Goal: Information Seeking & Learning: Check status

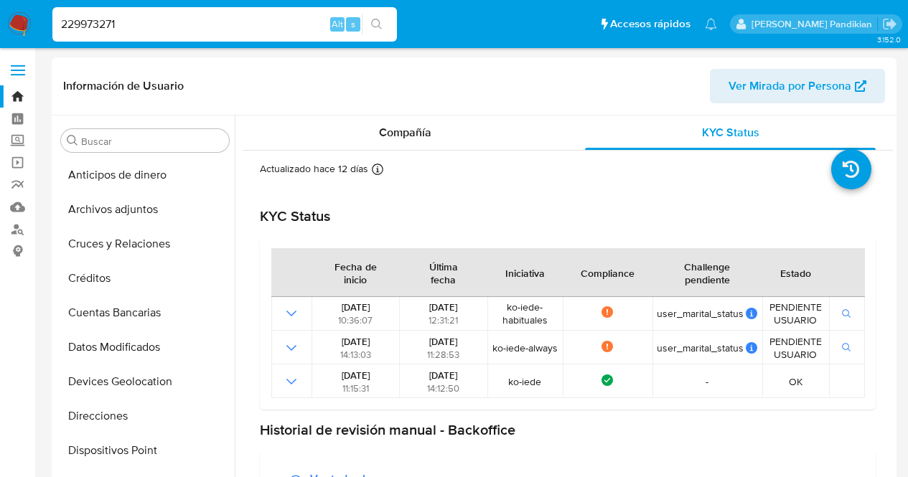
select select "10"
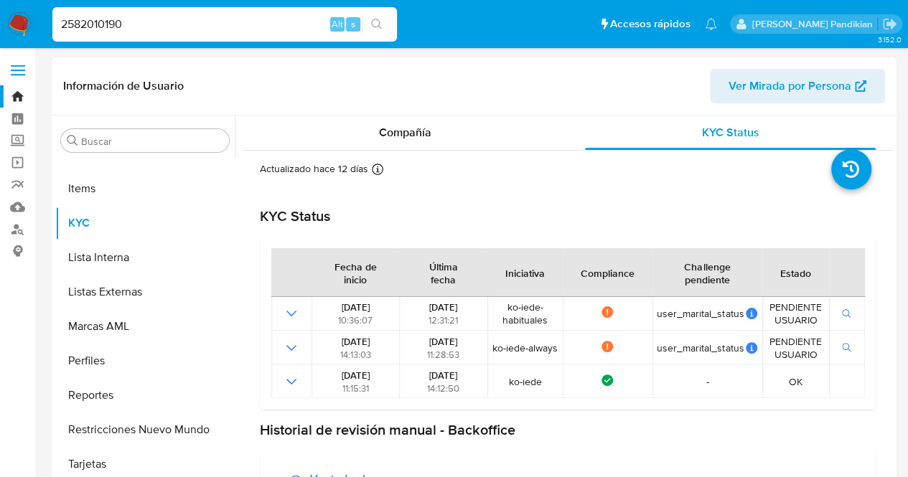
type input "2582010190"
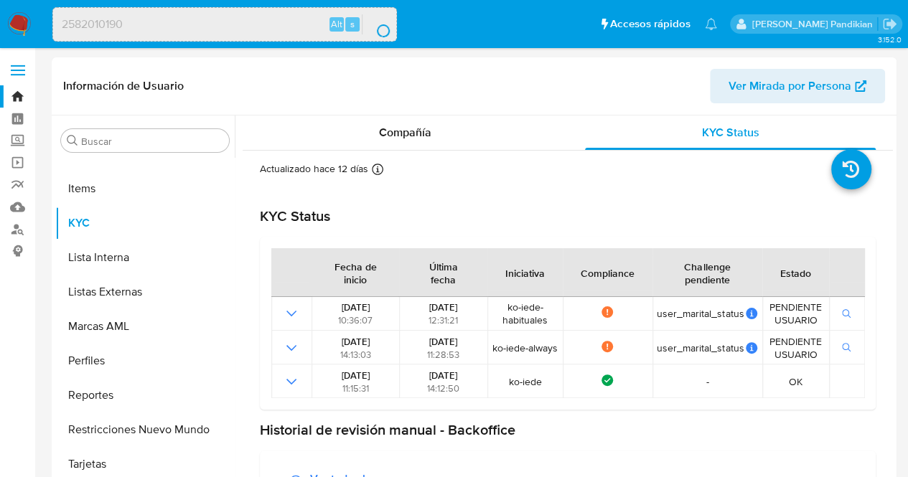
scroll to position [0, 0]
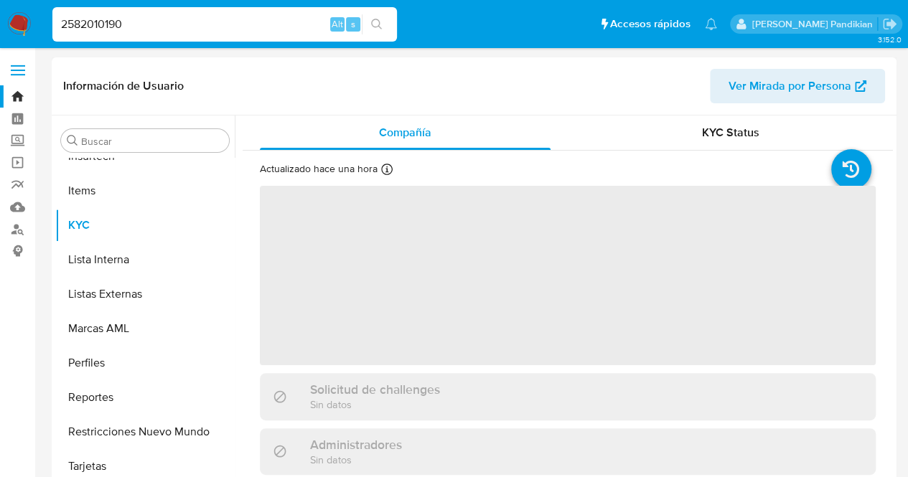
scroll to position [607, 0]
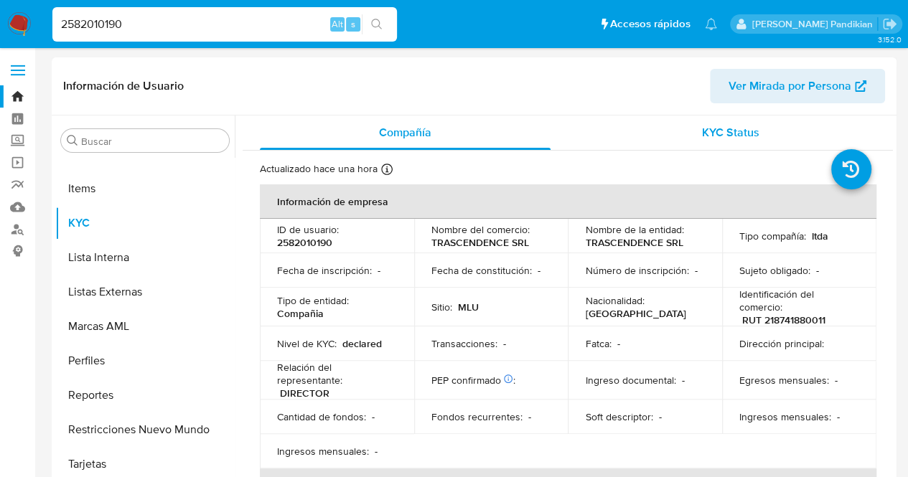
click at [714, 129] on span "KYC Status" at bounding box center [730, 132] width 57 height 17
select select "10"
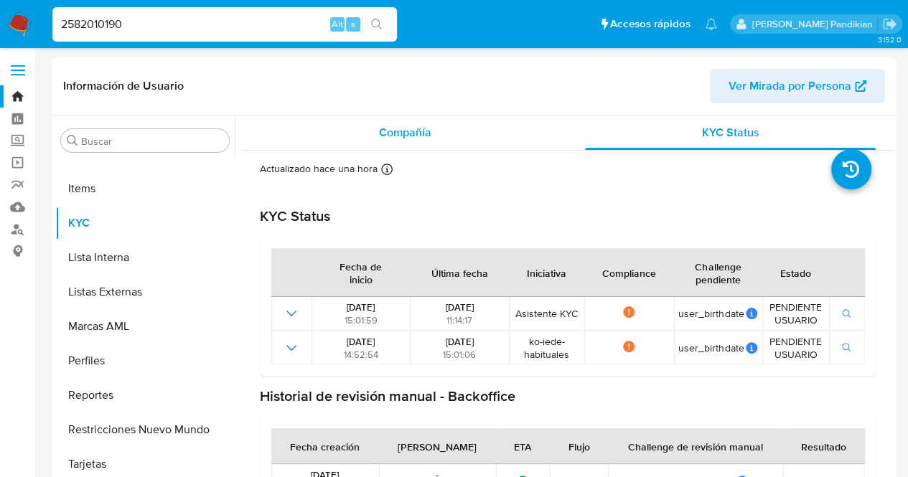
click at [483, 136] on div "Compañía" at bounding box center [405, 133] width 291 height 34
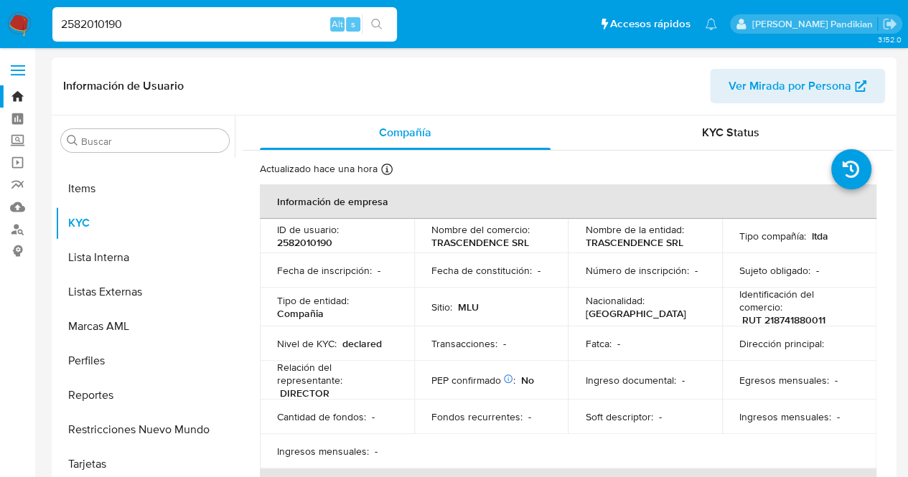
click at [722, 230] on td "Tipo compañía : ltda" at bounding box center [799, 236] width 154 height 34
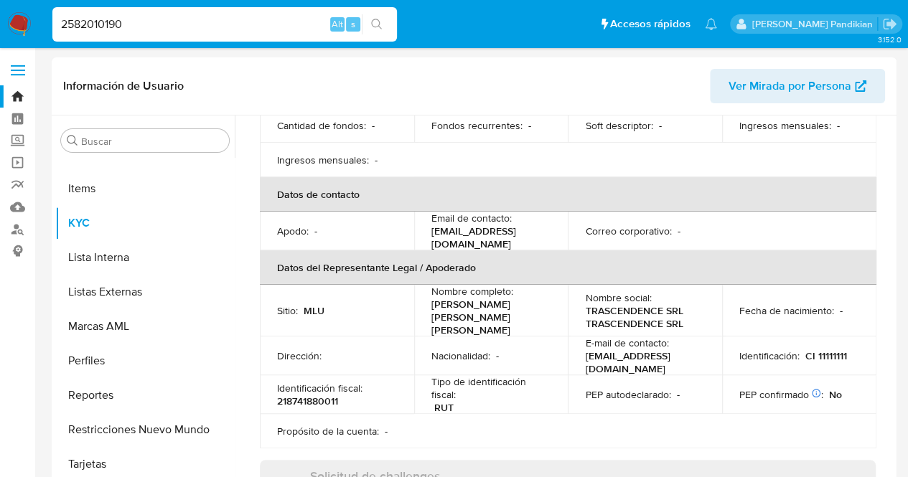
scroll to position [359, 0]
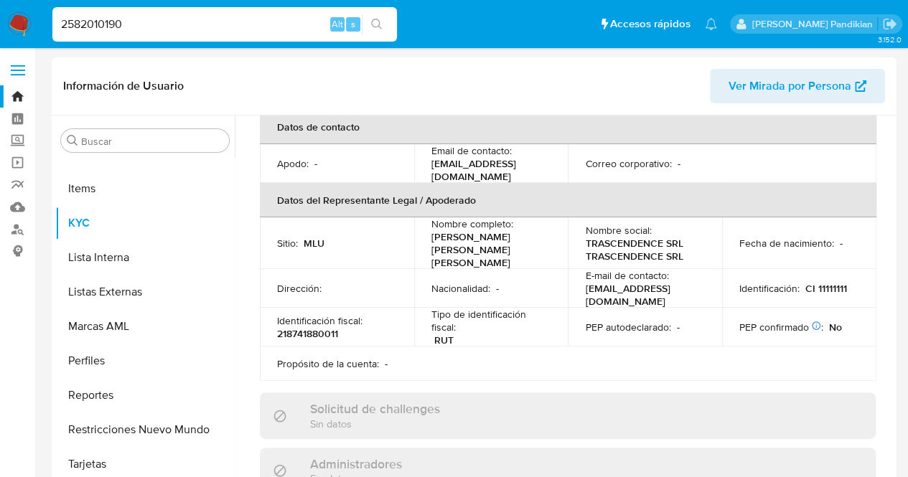
click at [480, 241] on p "[PERSON_NAME] [PERSON_NAME] [PERSON_NAME]" at bounding box center [489, 249] width 114 height 39
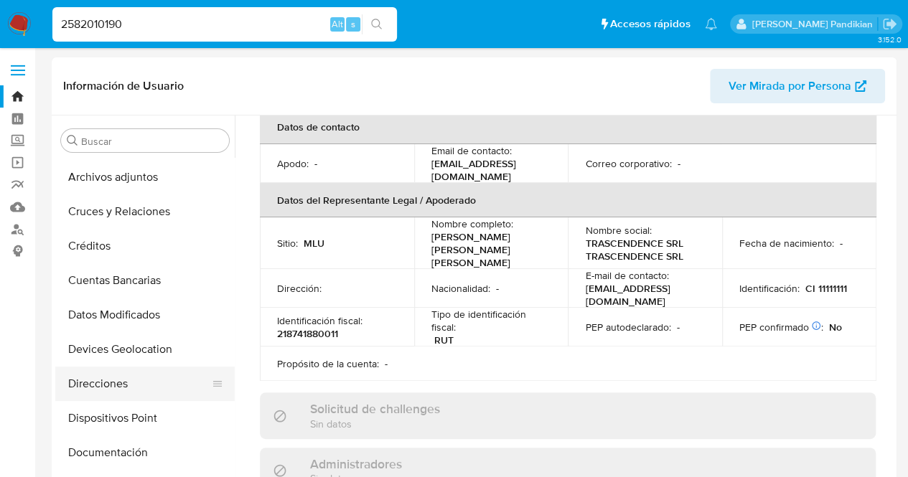
scroll to position [104, 0]
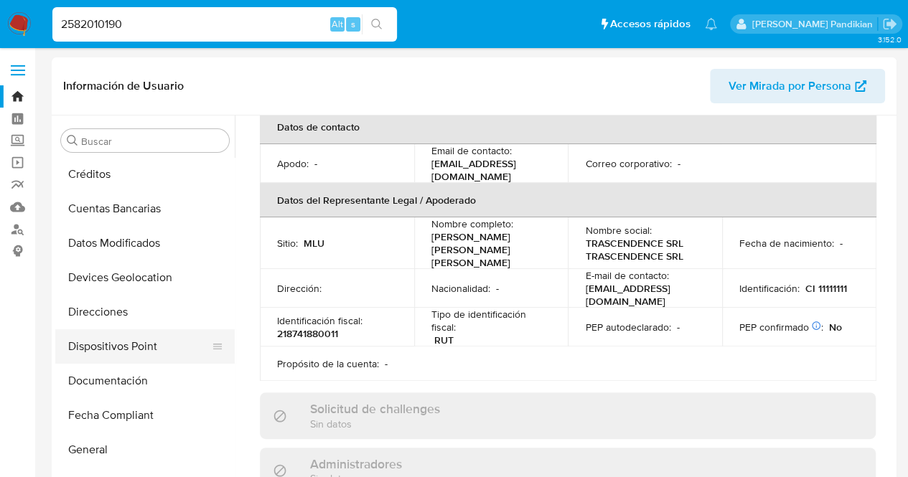
click at [126, 363] on button "Dispositivos Point" at bounding box center [139, 347] width 168 height 34
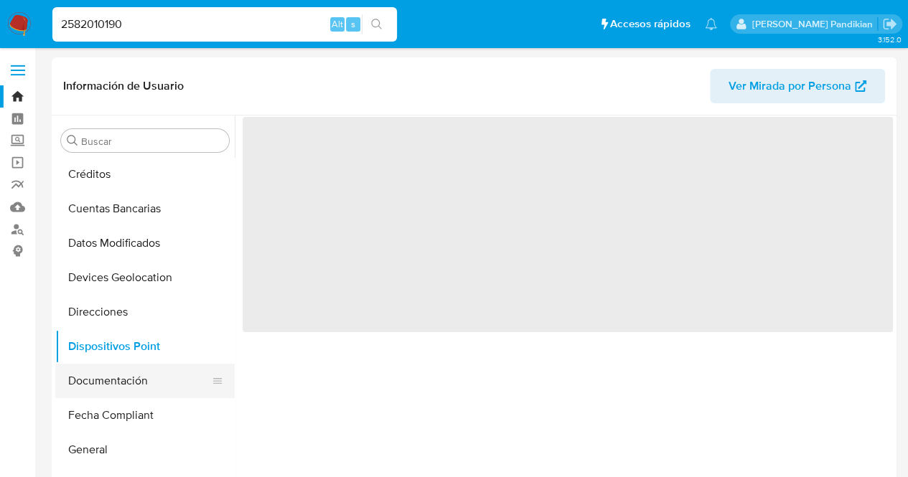
scroll to position [0, 0]
click at [136, 378] on button "Documentación" at bounding box center [139, 381] width 168 height 34
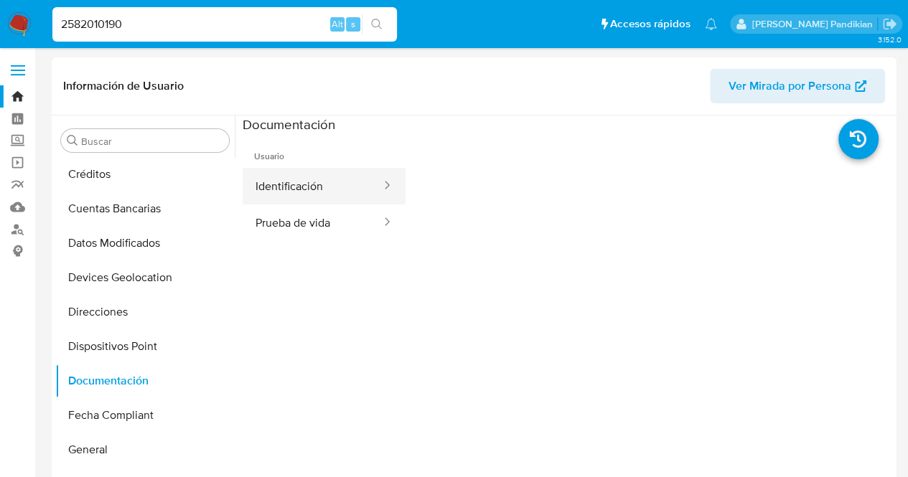
click at [349, 192] on button "Identificación" at bounding box center [313, 186] width 140 height 37
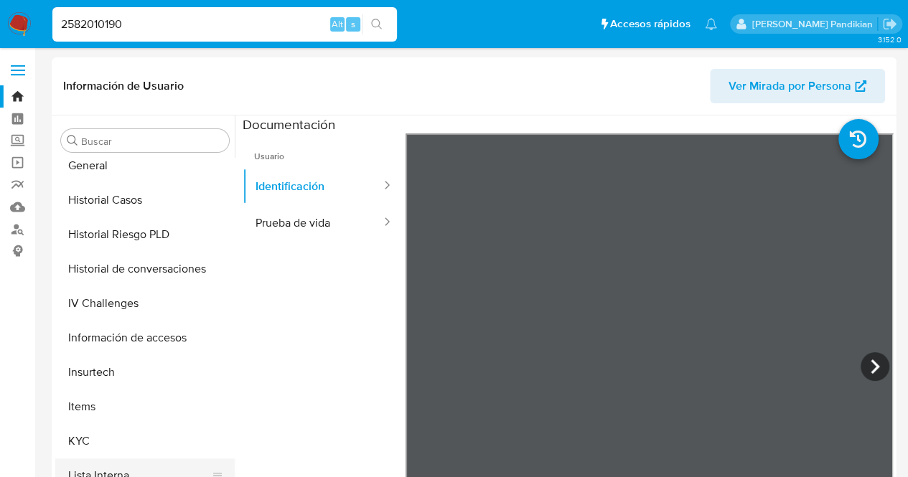
scroll to position [607, 0]
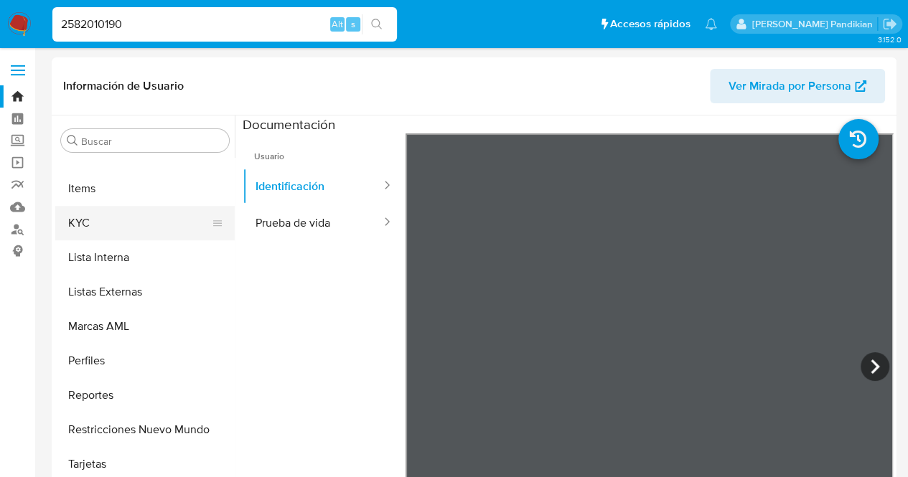
click at [125, 229] on button "KYC" at bounding box center [139, 223] width 168 height 34
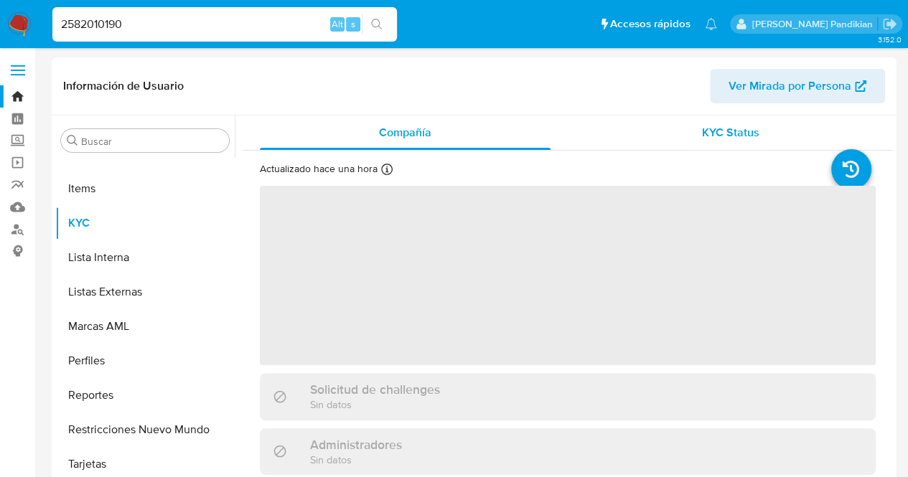
click at [716, 130] on span "KYC Status" at bounding box center [730, 132] width 57 height 17
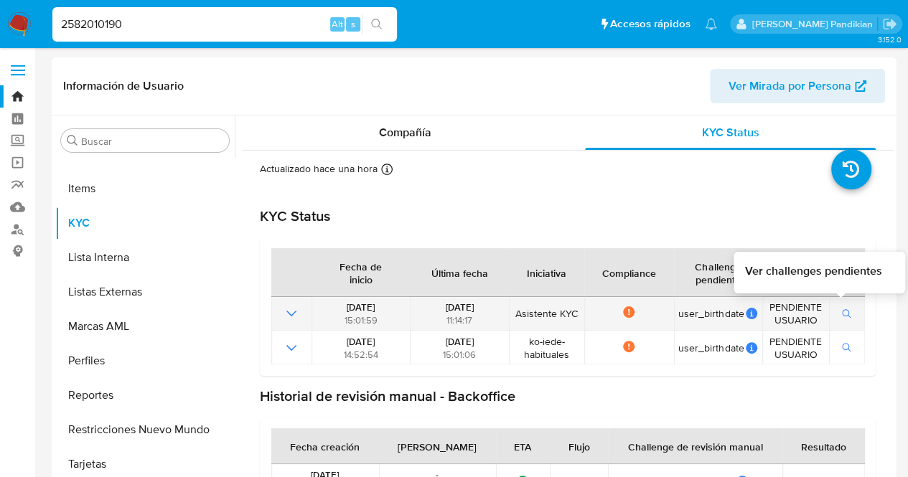
click at [847, 309] on button "button" at bounding box center [847, 313] width 24 height 17
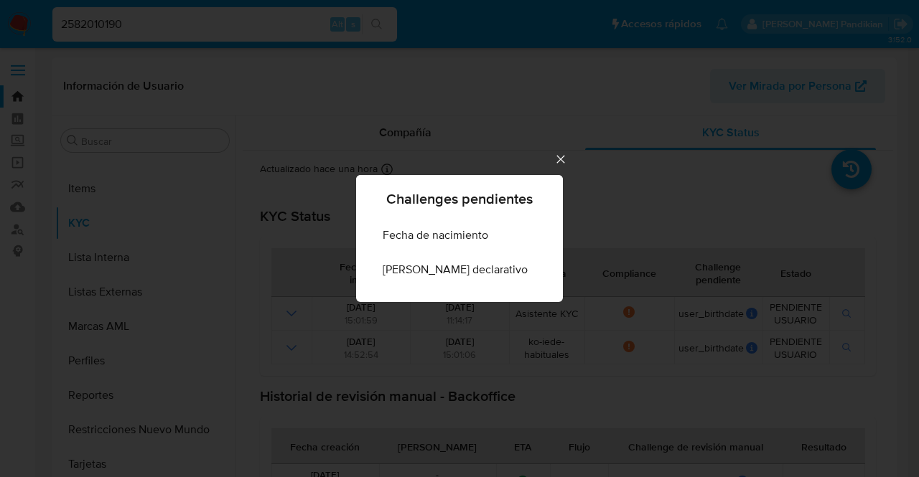
click at [554, 160] on icon "Cerrar" at bounding box center [561, 159] width 14 height 14
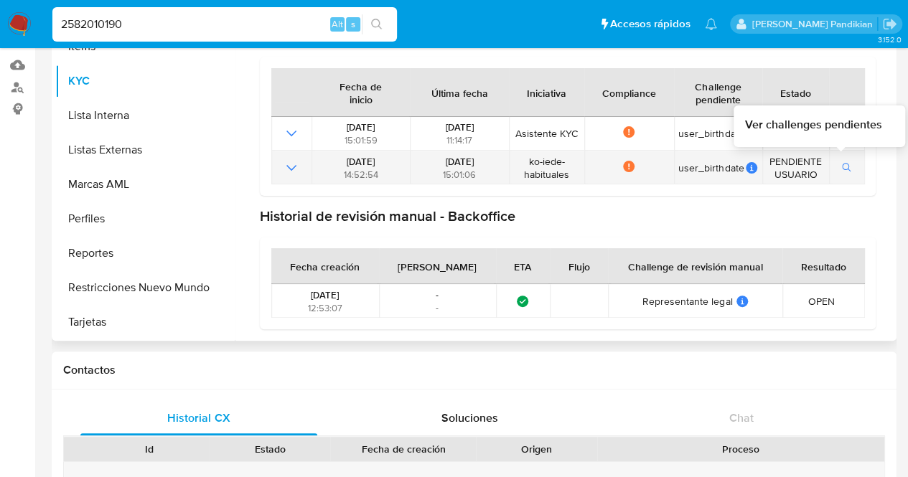
scroll to position [144, 0]
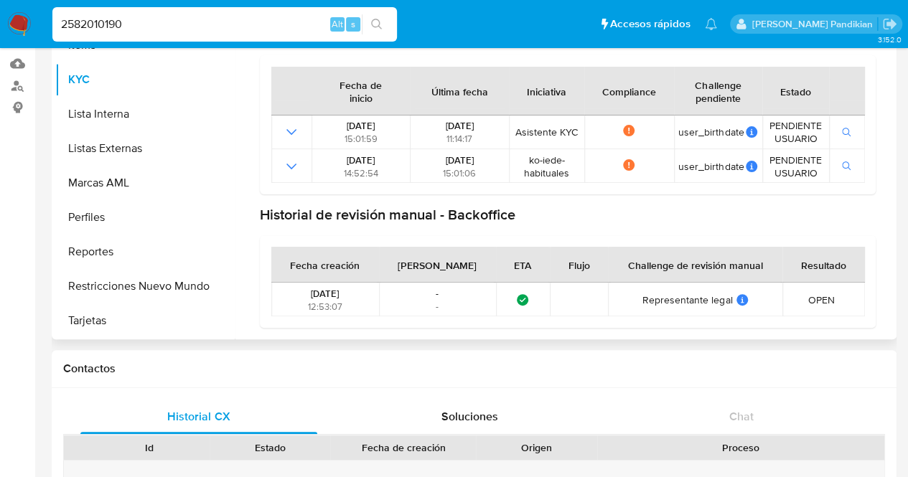
click at [814, 298] on span "OPEN" at bounding box center [821, 300] width 27 height 13
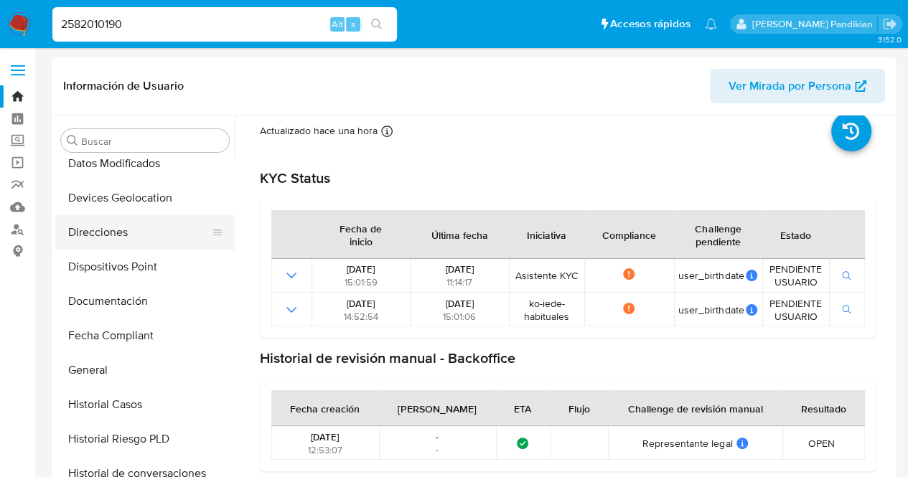
scroll to position [104, 0]
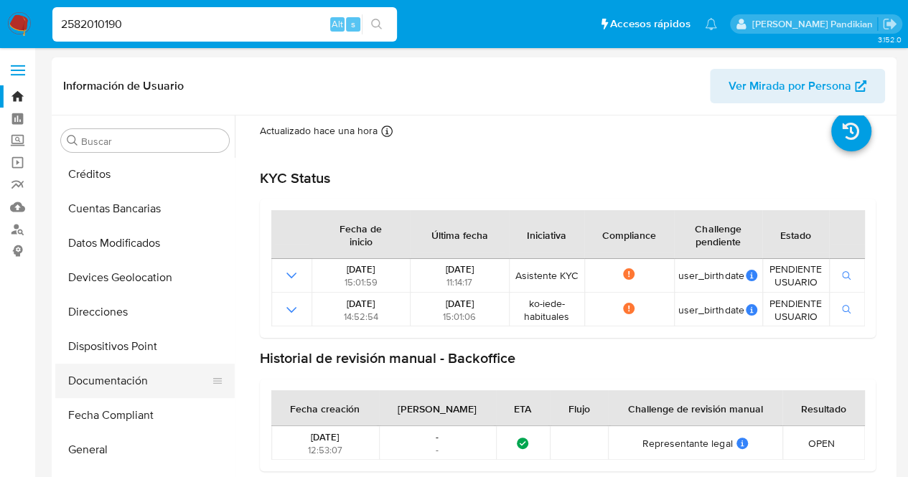
click at [113, 397] on button "Documentación" at bounding box center [139, 381] width 168 height 34
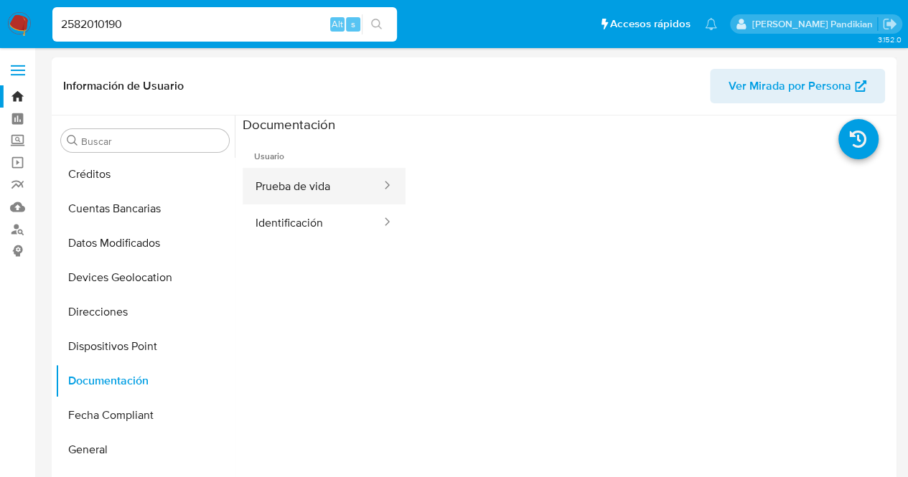
click at [345, 172] on button "Prueba de vida" at bounding box center [313, 186] width 140 height 37
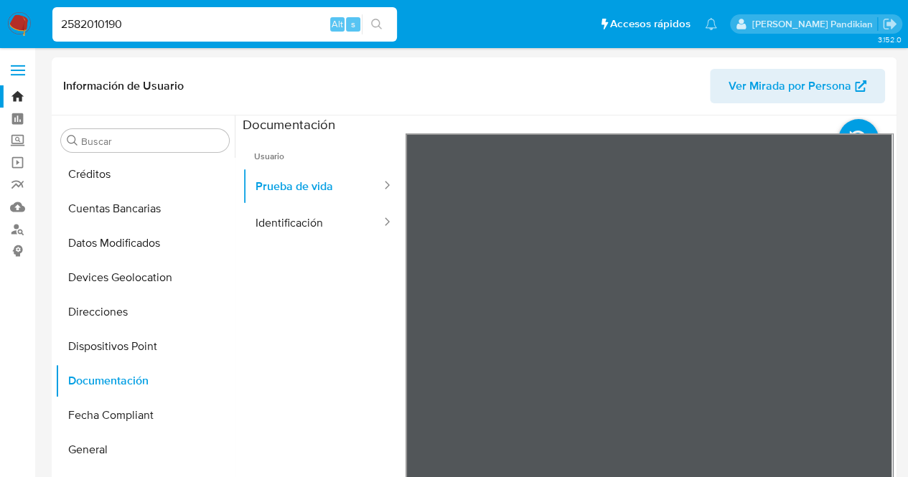
click at [304, 228] on button "Identificación" at bounding box center [313, 223] width 140 height 37
